Goal: Information Seeking & Learning: Find specific fact

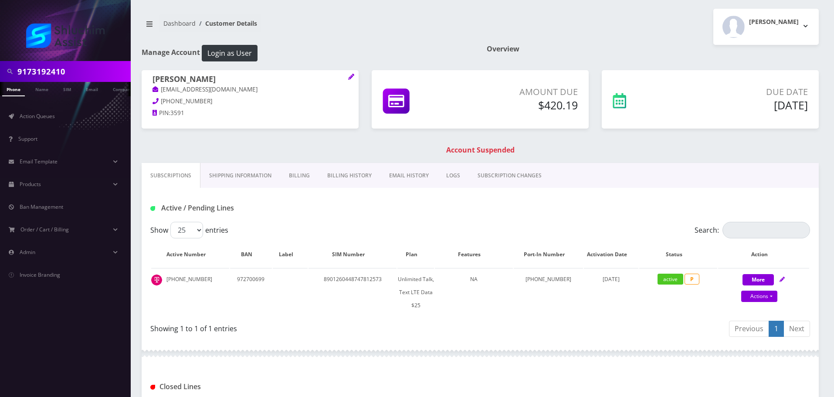
click at [80, 76] on input "9173192410" at bounding box center [72, 71] width 111 height 17
type input "[EMAIL_ADDRESS][DOMAIN_NAME]"
click at [88, 89] on link "Email" at bounding box center [91, 89] width 21 height 14
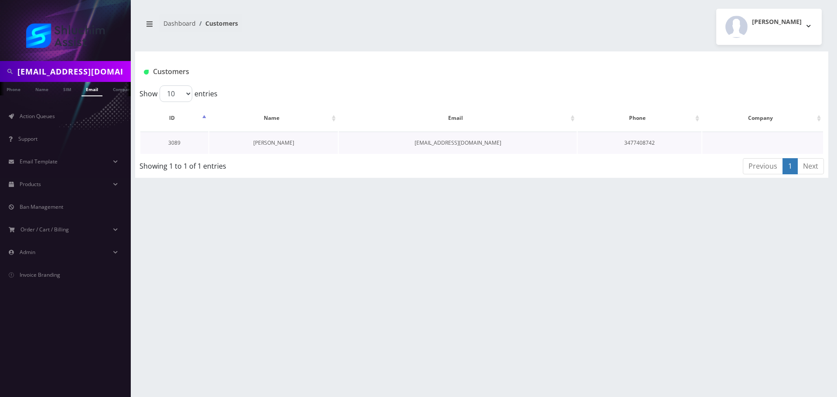
click at [277, 145] on link "Yossi Krinsky" at bounding box center [273, 142] width 41 height 7
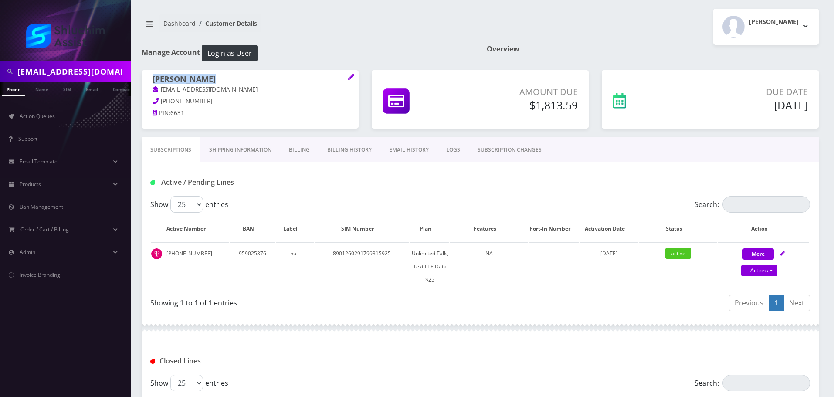
drag, startPoint x: 211, startPoint y: 79, endPoint x: 186, endPoint y: 85, distance: 25.7
click at [146, 79] on div "Yossi Krinsky Yossikrinsky10@gmail.com 347-740-8742 PIN: 6631" at bounding box center [250, 97] width 217 height 54
click at [199, 71] on div "Yossi Krinsky Yossikrinsky10@gmail.com 347-740-8742 PIN: 6631" at bounding box center [250, 97] width 217 height 54
click at [211, 77] on h1 "Yossi Krinsky" at bounding box center [249, 80] width 195 height 10
click at [223, 77] on h1 "Yossi Krinsky" at bounding box center [249, 80] width 195 height 10
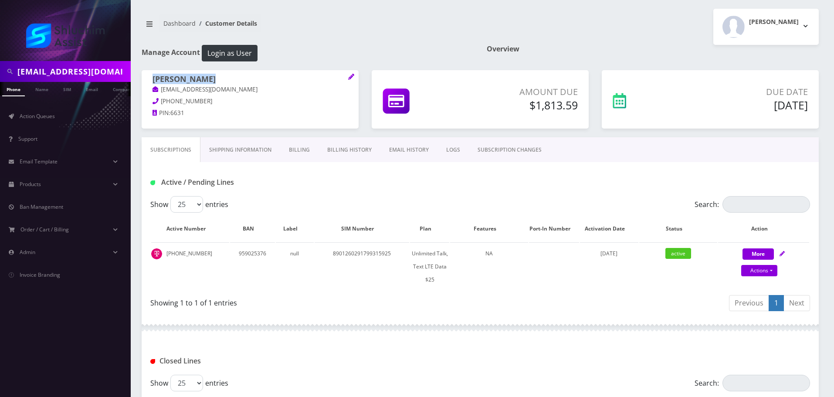
drag, startPoint x: 218, startPoint y: 77, endPoint x: 145, endPoint y: 77, distance: 73.2
click at [145, 77] on div "Yossi Krinsky Yossikrinsky10@gmail.com 347-740-8742 PIN: 6631" at bounding box center [250, 97] width 217 height 54
copy h1 "Yossi Krinsky"
drag, startPoint x: 204, startPoint y: 248, endPoint x: 165, endPoint y: 250, distance: 38.8
click at [165, 250] on td "347-740-8742" at bounding box center [190, 266] width 78 height 48
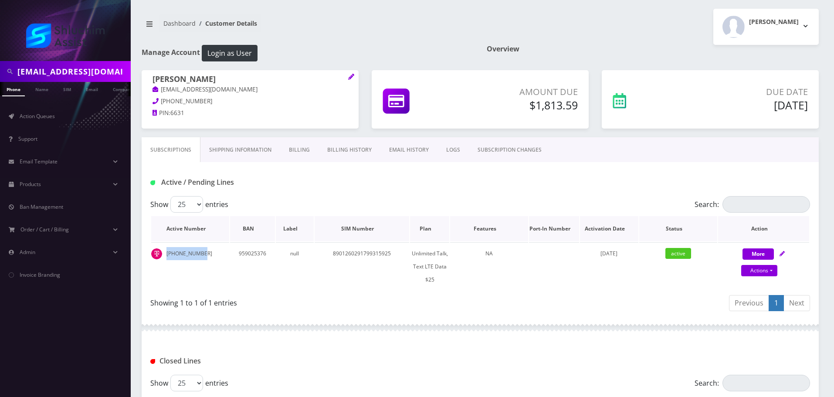
copy td "347-740-8742"
